Goal: Transaction & Acquisition: Purchase product/service

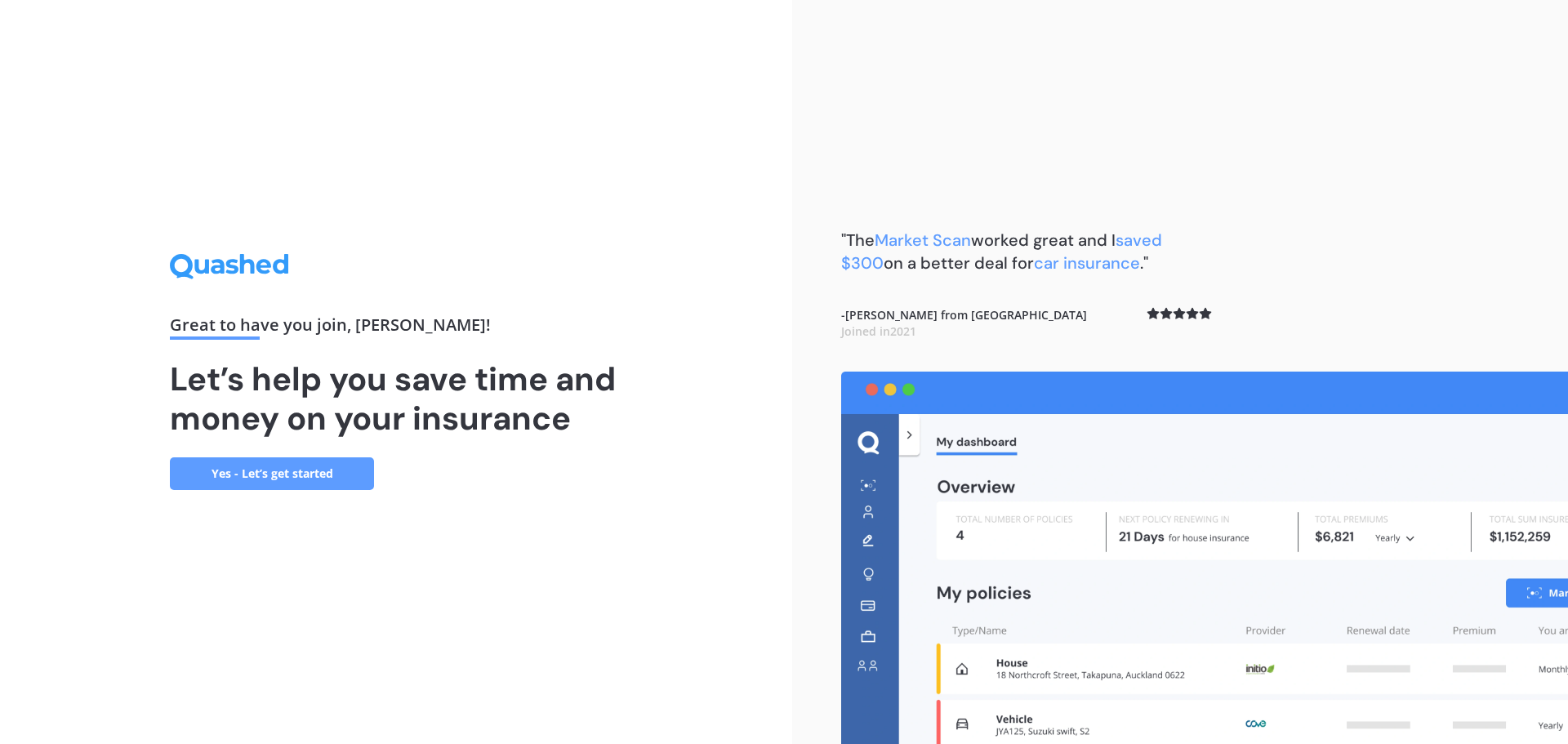
click at [317, 475] on link "Yes - Let’s get started" at bounding box center [272, 473] width 204 height 33
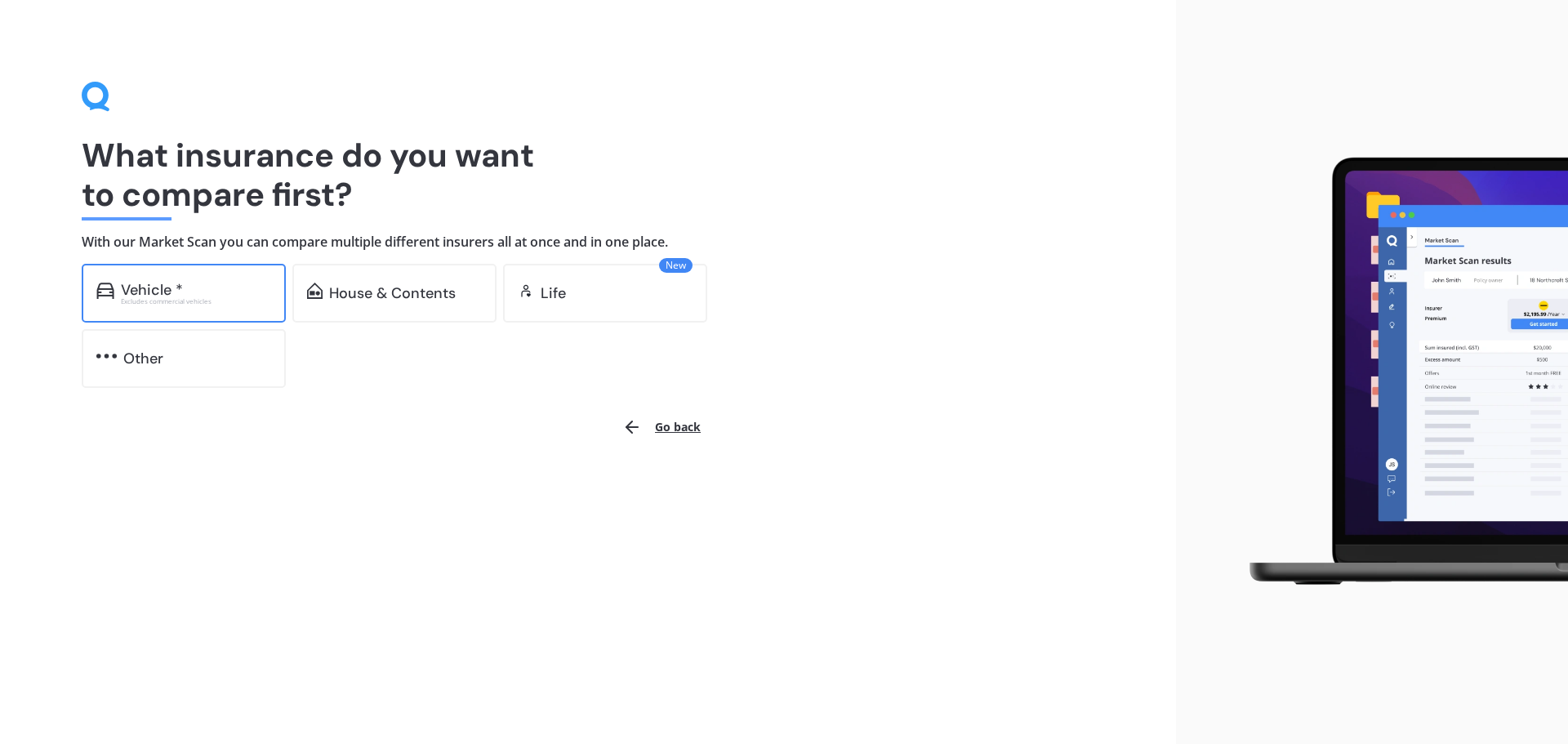
click at [195, 302] on div "Excludes commercial vehicles" at bounding box center [196, 301] width 150 height 7
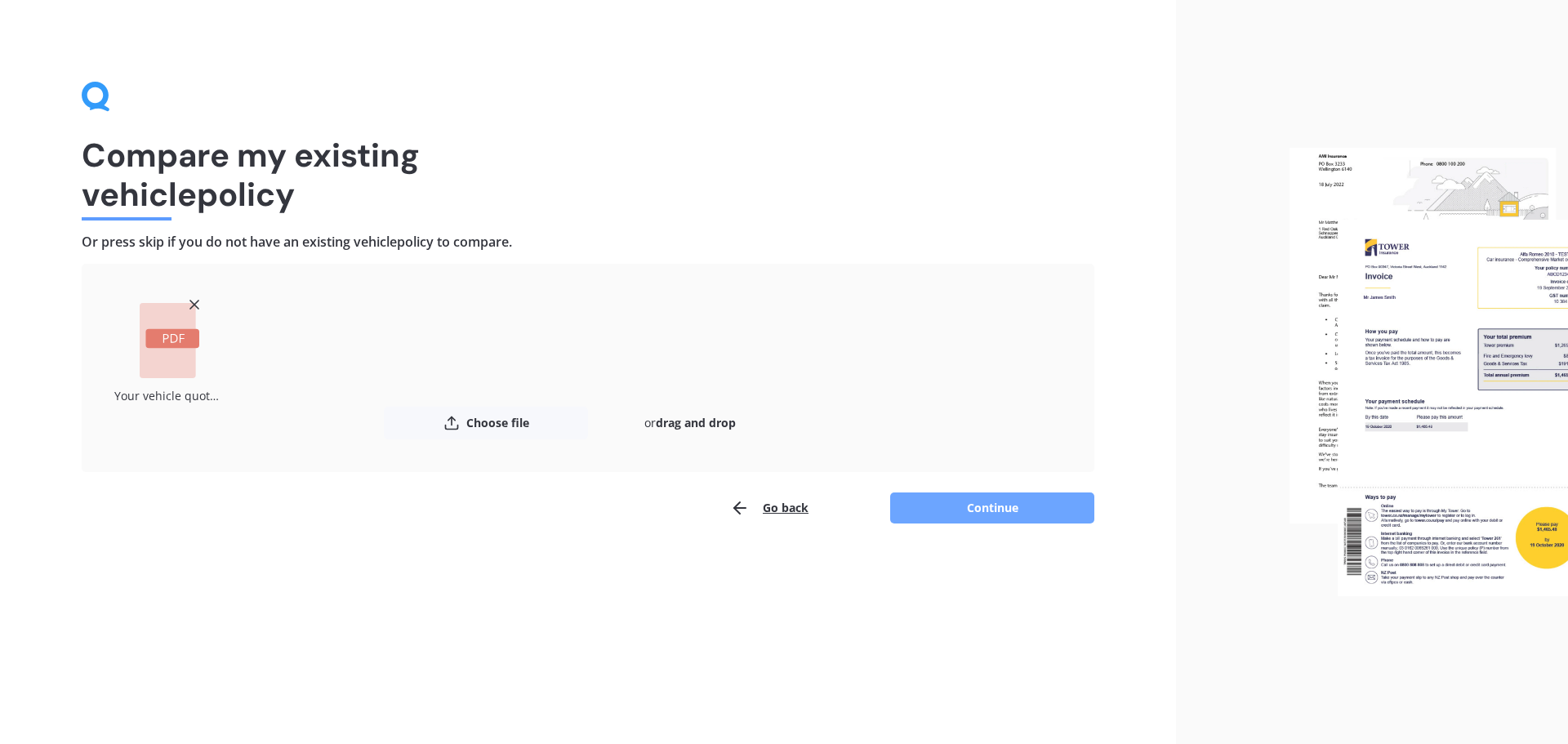
click at [998, 512] on button "Continue" at bounding box center [992, 508] width 204 height 31
